Goal: Task Accomplishment & Management: Manage account settings

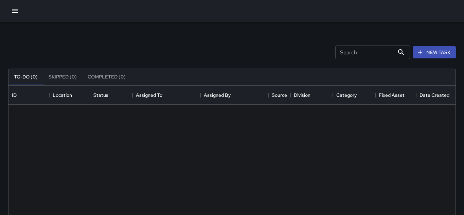
scroll to position [288, 447]
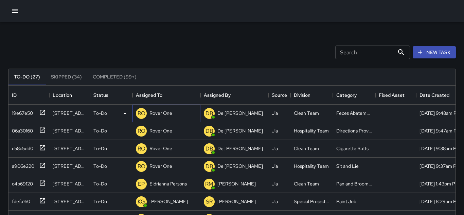
click at [165, 114] on p "Rover One" at bounding box center [161, 113] width 23 height 7
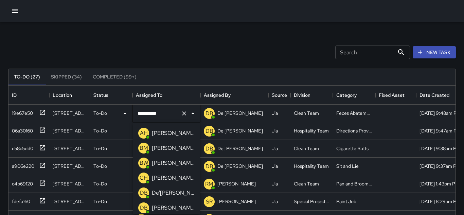
scroll to position [599, 0]
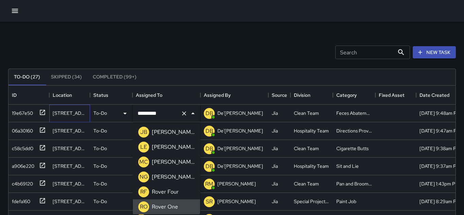
click at [57, 109] on div "890 Market Street" at bounding box center [69, 114] width 41 height 18
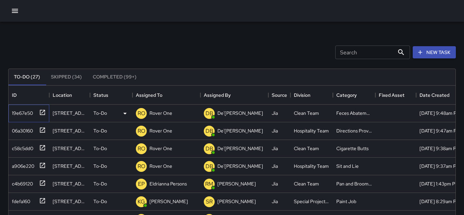
click at [23, 112] on div "19e67e50" at bounding box center [21, 112] width 24 height 10
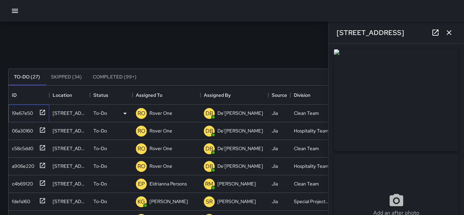
type input "**********"
click at [113, 113] on div "To-Do" at bounding box center [112, 113] width 36 height 8
click at [113, 153] on li "Completed" at bounding box center [111, 156] width 42 height 12
click at [23, 112] on div "06a30160" at bounding box center [21, 112] width 24 height 10
type input "**********"
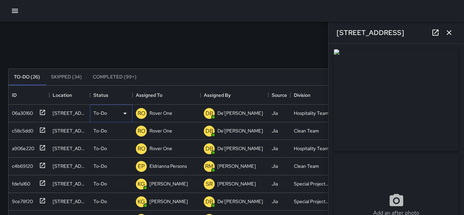
click at [122, 112] on icon at bounding box center [125, 113] width 8 height 8
click at [116, 153] on li "Completed" at bounding box center [111, 156] width 42 height 12
click at [450, 34] on icon "button" at bounding box center [449, 33] width 8 height 8
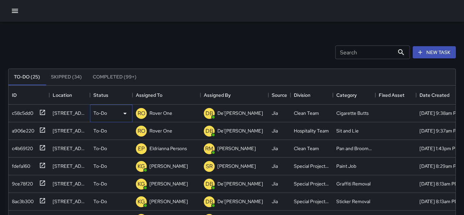
click at [108, 113] on div "To-Do" at bounding box center [112, 113] width 36 height 8
click at [105, 155] on li "Completed" at bounding box center [111, 156] width 42 height 12
click at [114, 112] on div "To-Do" at bounding box center [112, 113] width 36 height 8
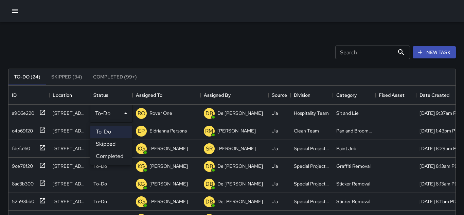
click at [106, 154] on li "Completed" at bounding box center [111, 156] width 42 height 12
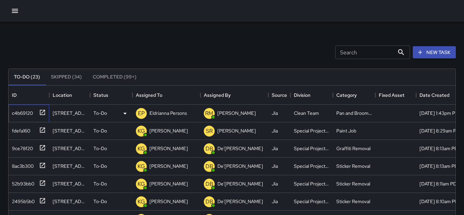
click at [25, 113] on div "c4b69120" at bounding box center [21, 112] width 24 height 10
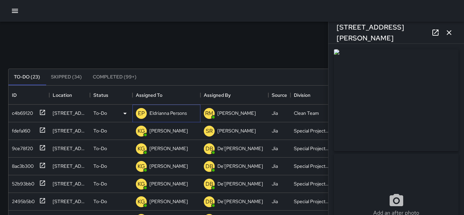
click at [162, 112] on p "Eldrianna Persons" at bounding box center [168, 113] width 37 height 7
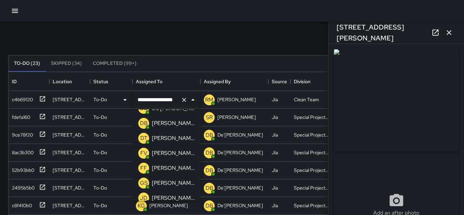
scroll to position [70, 0]
click at [160, 151] on p "Francisco Villalta" at bounding box center [173, 154] width 43 height 8
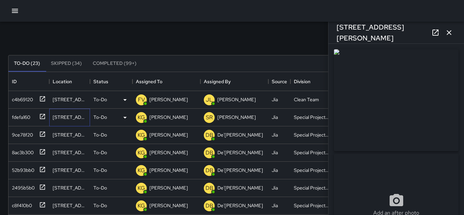
click at [62, 117] on div "500 Pacific Avenue" at bounding box center [70, 117] width 34 height 7
click at [16, 120] on div "fdefa160" at bounding box center [19, 116] width 21 height 10
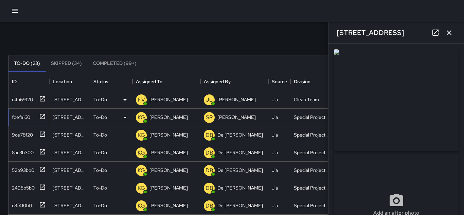
type input "**********"
click at [159, 116] on p "[PERSON_NAME]" at bounding box center [169, 117] width 38 height 7
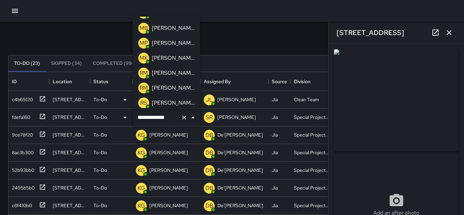
scroll to position [217, 0]
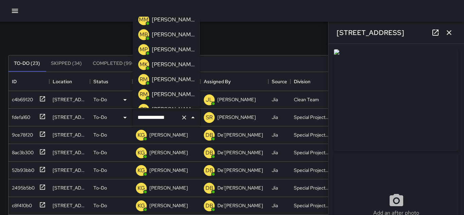
click at [163, 61] on p "Miki King" at bounding box center [173, 65] width 43 height 8
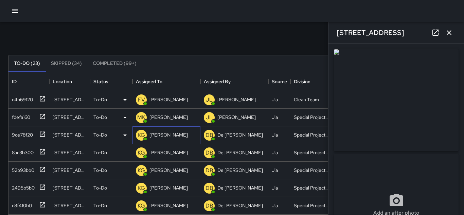
click at [171, 136] on p "[PERSON_NAME]" at bounding box center [169, 135] width 38 height 7
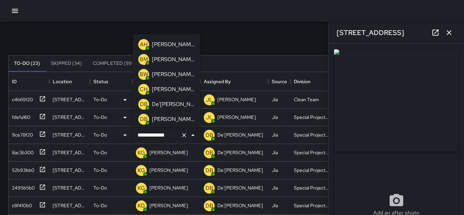
scroll to position [121, 0]
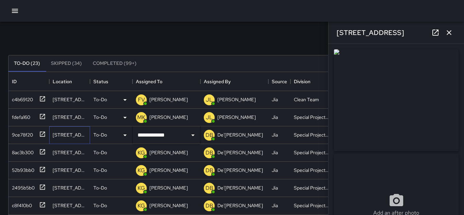
click at [69, 133] on div "[STREET_ADDRESS][PERSON_NAME]" at bounding box center [70, 135] width 34 height 7
click at [19, 136] on div "9ce78f20" at bounding box center [21, 134] width 24 height 10
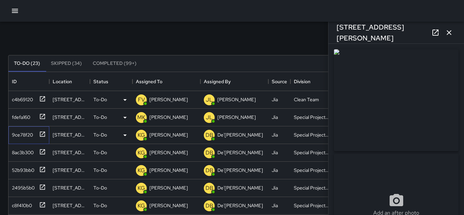
type input "**********"
click at [20, 153] on div "8ac3b300" at bounding box center [21, 152] width 24 height 10
click at [24, 168] on div "52b93bb0" at bounding box center [21, 169] width 25 height 10
type input "**********"
click at [20, 134] on div "9ce78f20" at bounding box center [21, 134] width 24 height 10
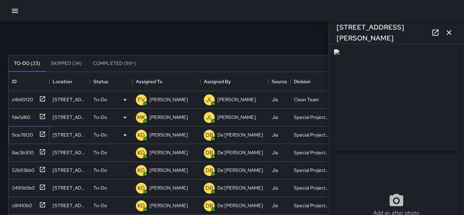
type input "**********"
click at [162, 137] on p "[PERSON_NAME]" at bounding box center [169, 135] width 38 height 7
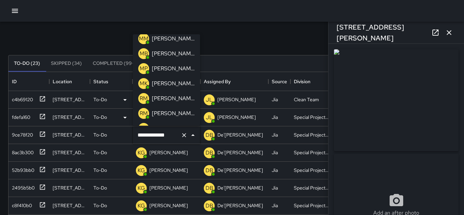
scroll to position [219, 0]
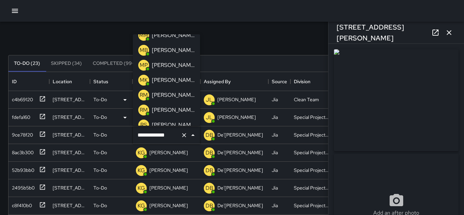
click at [166, 80] on p "Miki King" at bounding box center [173, 80] width 43 height 8
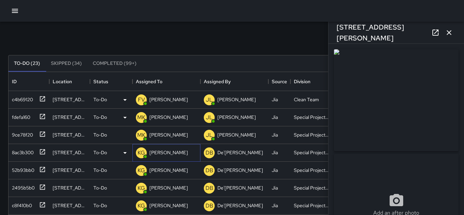
click at [163, 151] on p "[PERSON_NAME]" at bounding box center [169, 152] width 38 height 7
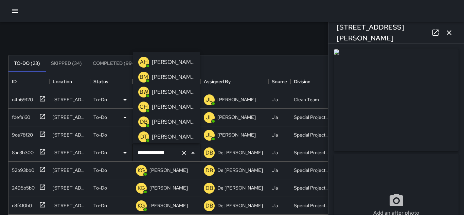
type input "**********"
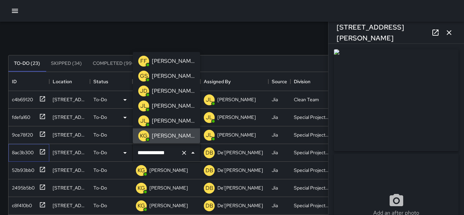
click at [18, 156] on div "8ac3b300" at bounding box center [21, 152] width 24 height 10
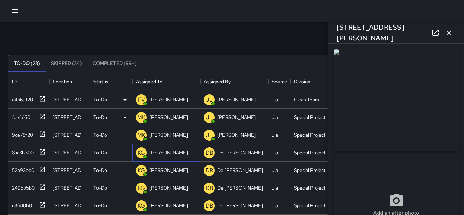
click at [171, 154] on p "[PERSON_NAME]" at bounding box center [169, 152] width 38 height 7
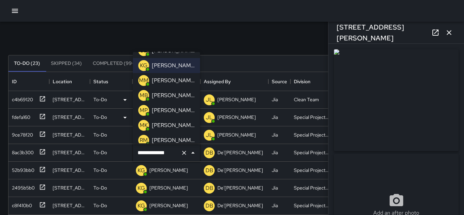
scroll to position [177, 0]
click at [167, 125] on p "Miki King" at bounding box center [173, 125] width 43 height 8
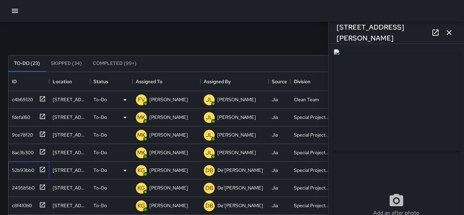
click at [26, 170] on div "52b93bb0" at bounding box center [21, 169] width 25 height 10
click at [169, 166] on div "[PERSON_NAME]" at bounding box center [168, 171] width 41 height 10
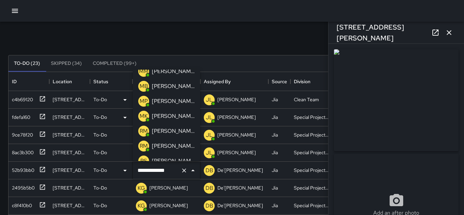
scroll to position [205, 0]
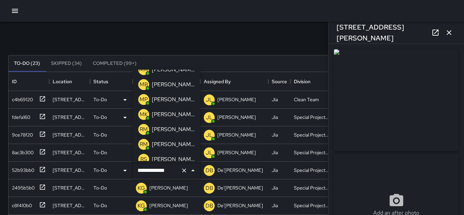
click at [163, 116] on p "Miki King" at bounding box center [173, 115] width 43 height 8
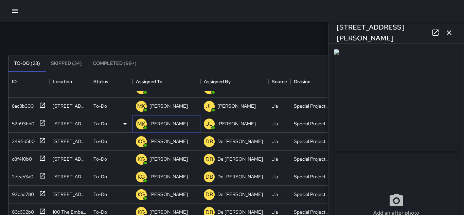
scroll to position [51, 0]
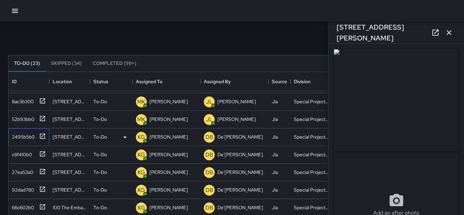
click at [15, 140] on div "2495b5b0" at bounding box center [22, 136] width 26 height 10
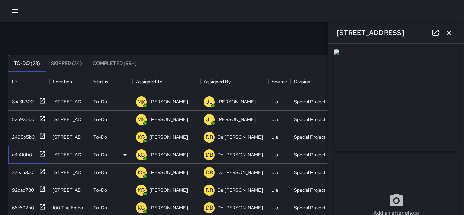
click at [23, 153] on div "c8f410b0" at bounding box center [20, 154] width 23 height 10
type input "**********"
click at [174, 153] on p "[PERSON_NAME]" at bounding box center [169, 154] width 38 height 7
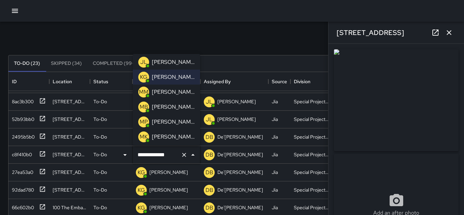
scroll to position [174, 0]
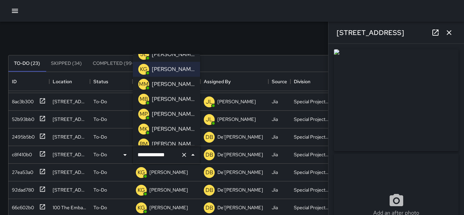
click at [169, 129] on p "Miki King" at bounding box center [173, 129] width 43 height 8
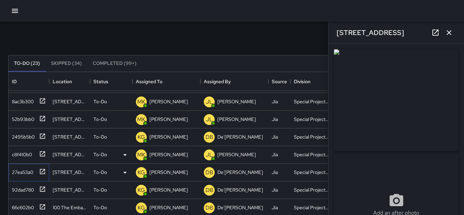
click at [20, 169] on div "27ea53a0" at bounding box center [21, 171] width 24 height 10
type input "**********"
click at [156, 169] on p "[PERSON_NAME]" at bounding box center [169, 172] width 38 height 7
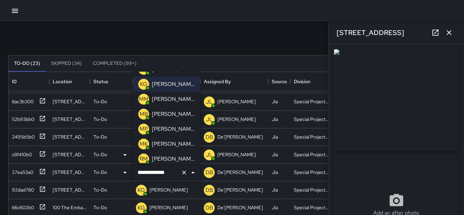
scroll to position [186, 0]
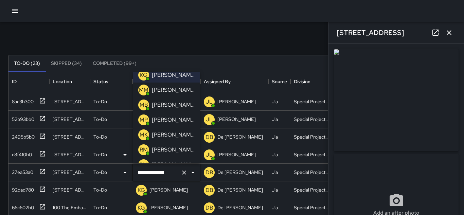
click at [165, 133] on p "Miki King" at bounding box center [173, 135] width 43 height 8
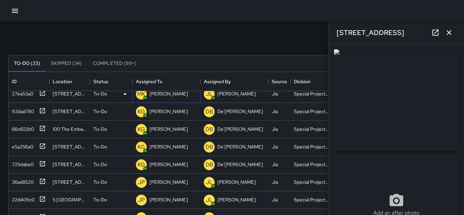
scroll to position [138, 0]
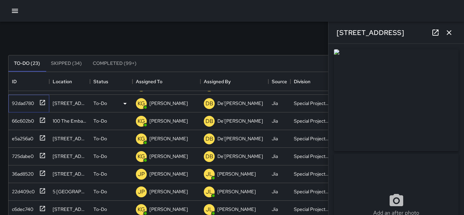
click at [18, 107] on div "92dad780" at bounding box center [21, 102] width 25 height 10
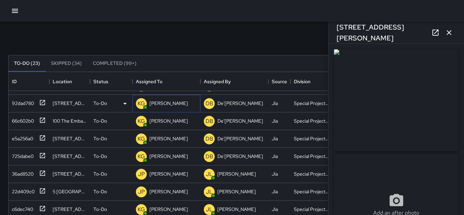
click at [158, 104] on p "[PERSON_NAME]" at bounding box center [169, 103] width 38 height 7
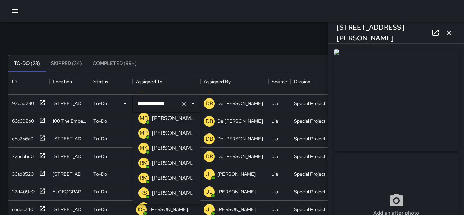
scroll to position [218, 0]
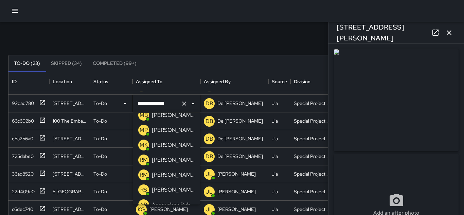
click at [153, 144] on p "Miki King" at bounding box center [173, 145] width 43 height 8
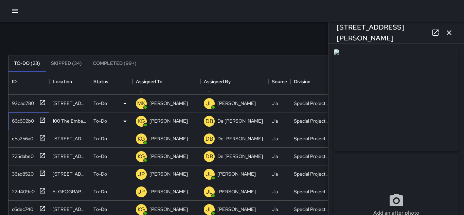
click at [14, 119] on div "66c602b0" at bounding box center [21, 120] width 25 height 10
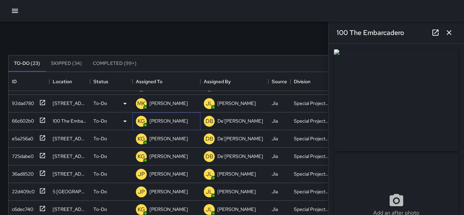
click at [155, 120] on p "[PERSON_NAME]" at bounding box center [169, 121] width 38 height 7
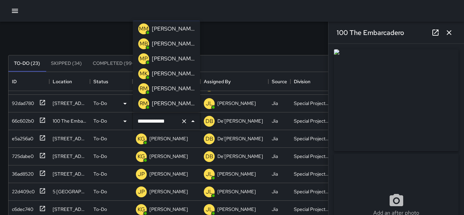
scroll to position [197, 0]
click at [159, 71] on p "Miki King" at bounding box center [173, 73] width 43 height 8
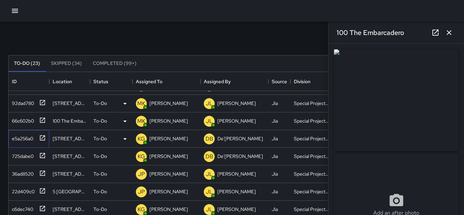
click at [29, 140] on div "e5a256a0" at bounding box center [21, 138] width 24 height 10
type input "**********"
click at [153, 140] on p "[PERSON_NAME]" at bounding box center [169, 138] width 38 height 7
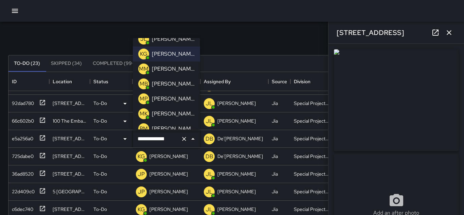
scroll to position [175, 0]
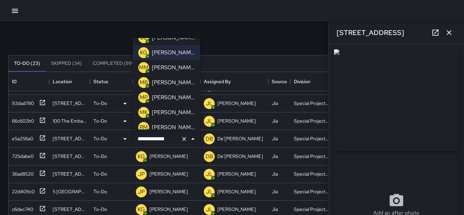
click at [155, 110] on p "Miki King" at bounding box center [173, 112] width 43 height 8
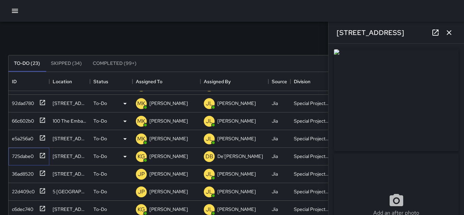
click at [27, 154] on div "725dabe0" at bounding box center [21, 155] width 24 height 10
type input "**********"
click at [155, 156] on p "[PERSON_NAME]" at bounding box center [169, 156] width 38 height 7
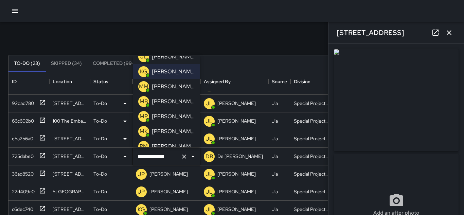
scroll to position [176, 0]
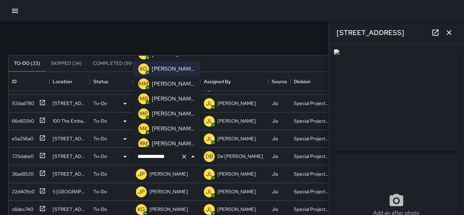
click at [156, 127] on p "Miki King" at bounding box center [173, 129] width 43 height 8
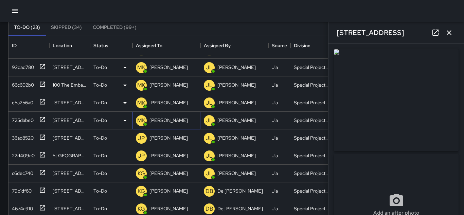
scroll to position [53, 0]
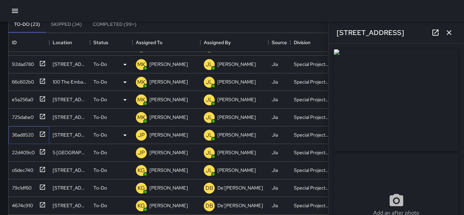
click at [13, 133] on div "36ad8520" at bounding box center [21, 134] width 24 height 10
type input "**********"
click at [164, 130] on div "JP Jonthan Portillo" at bounding box center [162, 136] width 55 height 14
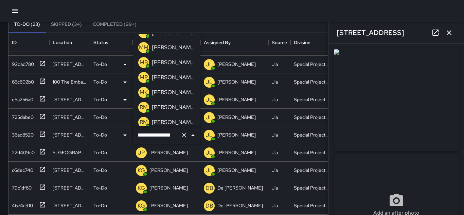
scroll to position [189, 0]
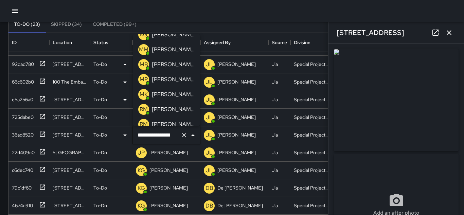
click at [166, 90] on p "Miki King" at bounding box center [173, 94] width 43 height 8
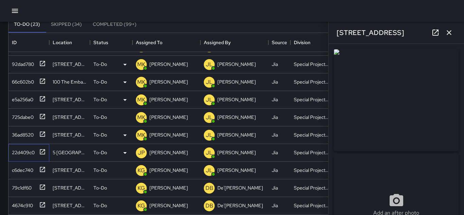
click at [13, 154] on div "22d409c0" at bounding box center [22, 152] width 26 height 10
type input "**********"
click at [166, 154] on p "[PERSON_NAME]" at bounding box center [169, 152] width 38 height 7
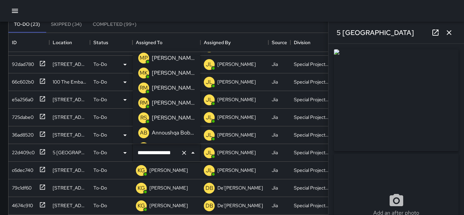
scroll to position [228, 0]
click at [156, 77] on p "Miki King" at bounding box center [173, 74] width 43 height 8
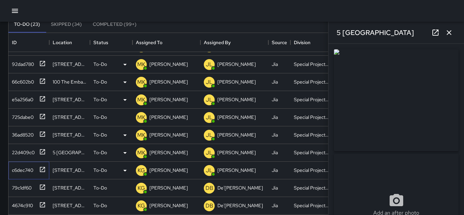
click at [14, 173] on div "c6dec740" at bounding box center [21, 169] width 24 height 10
type input "**********"
click at [16, 169] on div "c6dec740" at bounding box center [21, 169] width 24 height 10
click at [165, 171] on p "[PERSON_NAME]" at bounding box center [169, 170] width 38 height 7
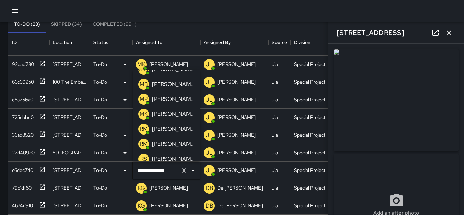
scroll to position [204, 0]
click at [159, 118] on p "Miki King" at bounding box center [173, 115] width 43 height 8
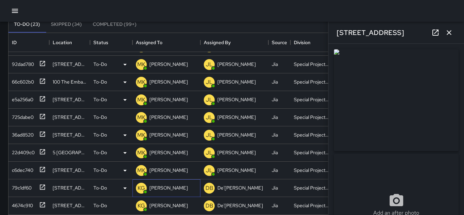
click at [159, 185] on p "[PERSON_NAME]" at bounding box center [169, 188] width 38 height 7
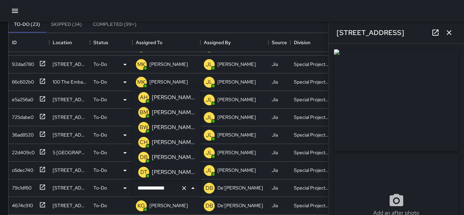
scroll to position [106, 0]
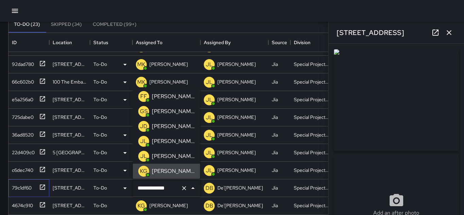
click at [21, 181] on div "79c1df60" at bounding box center [27, 186] width 37 height 11
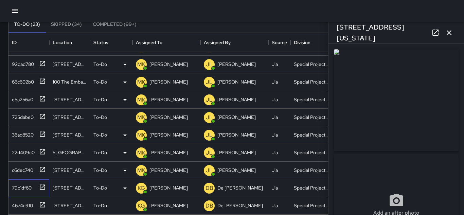
type input "**********"
click at [165, 186] on p "[PERSON_NAME]" at bounding box center [169, 188] width 38 height 7
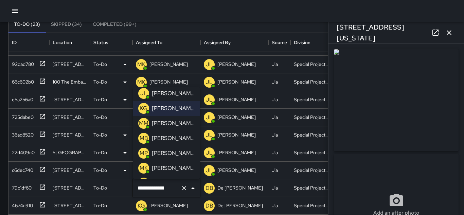
scroll to position [170, 0]
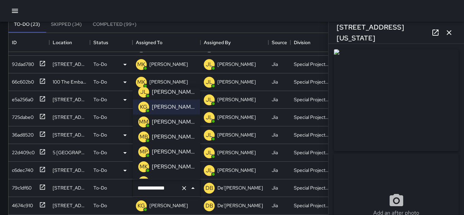
click at [163, 164] on p "Miki King" at bounding box center [173, 167] width 43 height 8
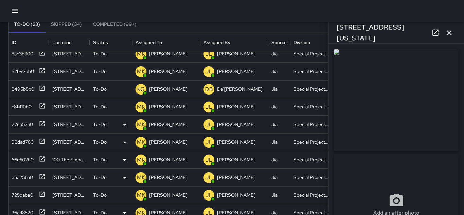
scroll to position [138, 0]
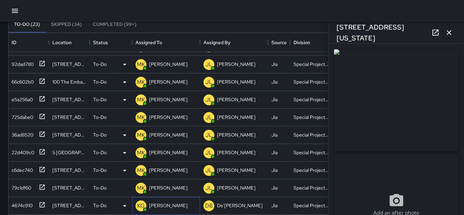
click at [165, 201] on div "[PERSON_NAME]" at bounding box center [168, 206] width 41 height 10
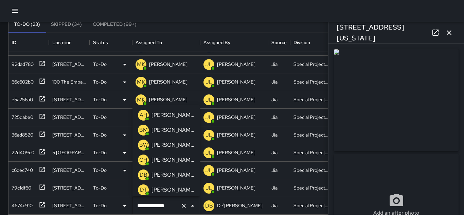
scroll to position [106, 0]
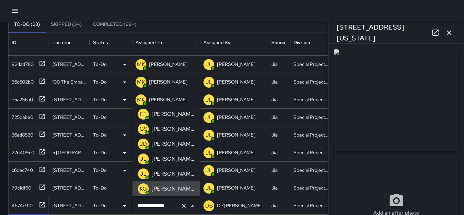
click at [21, 206] on div "4674c910" at bounding box center [21, 205] width 24 height 10
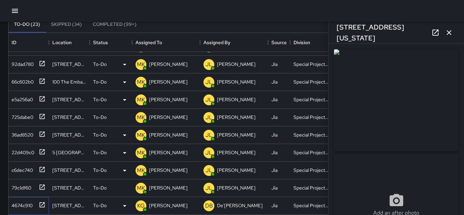
type input "**********"
click at [166, 204] on p "[PERSON_NAME]" at bounding box center [168, 205] width 38 height 7
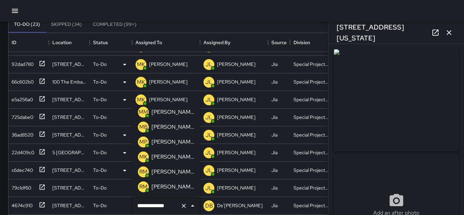
scroll to position [199, 0]
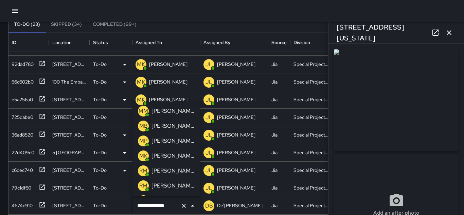
click at [161, 157] on p "Miki King" at bounding box center [173, 156] width 43 height 8
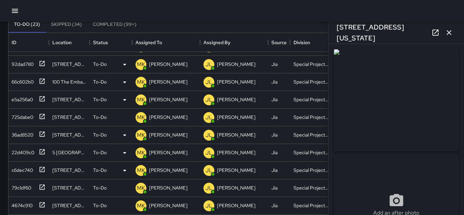
click at [194, 21] on div at bounding box center [232, 11] width 464 height 22
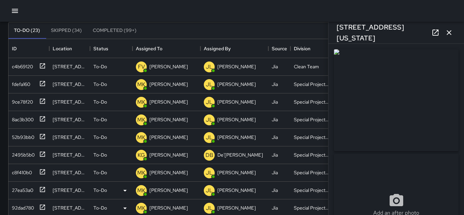
scroll to position [0, 0]
